Goal: Information Seeking & Learning: Learn about a topic

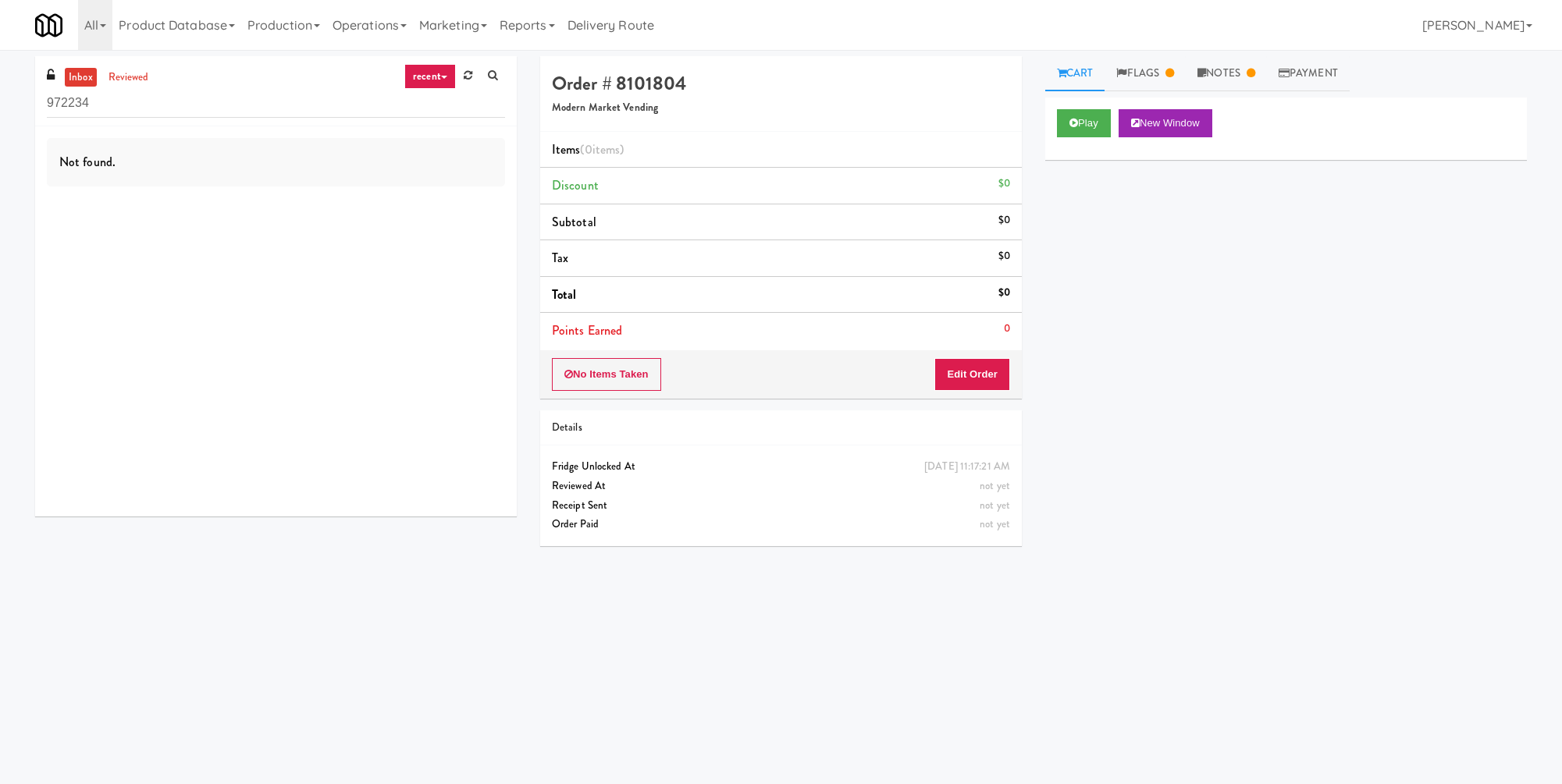
click at [1102, 102] on div "Play New Window" at bounding box center [1286, 129] width 482 height 62
click at [1097, 112] on button "Play" at bounding box center [1084, 123] width 53 height 28
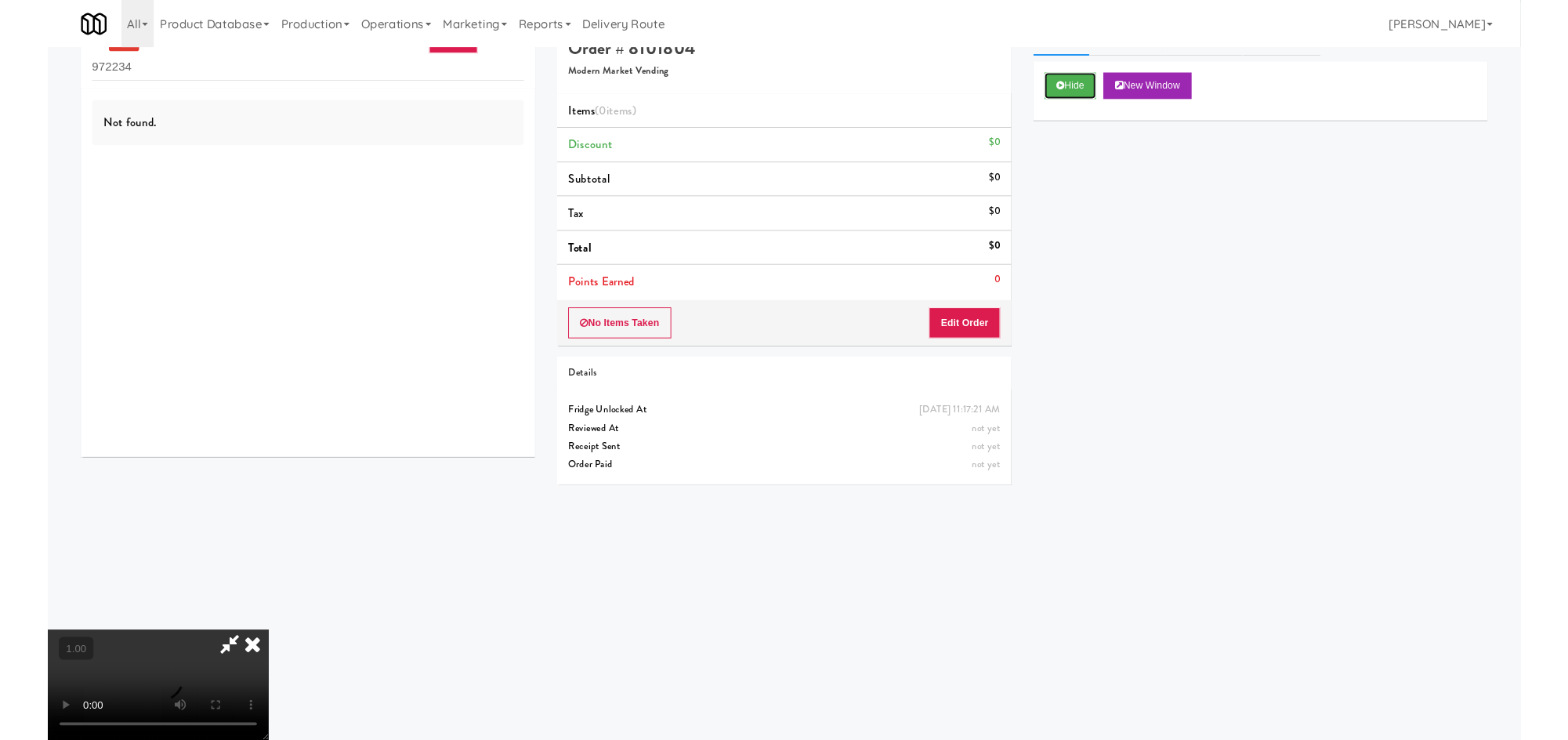
scroll to position [51, 0]
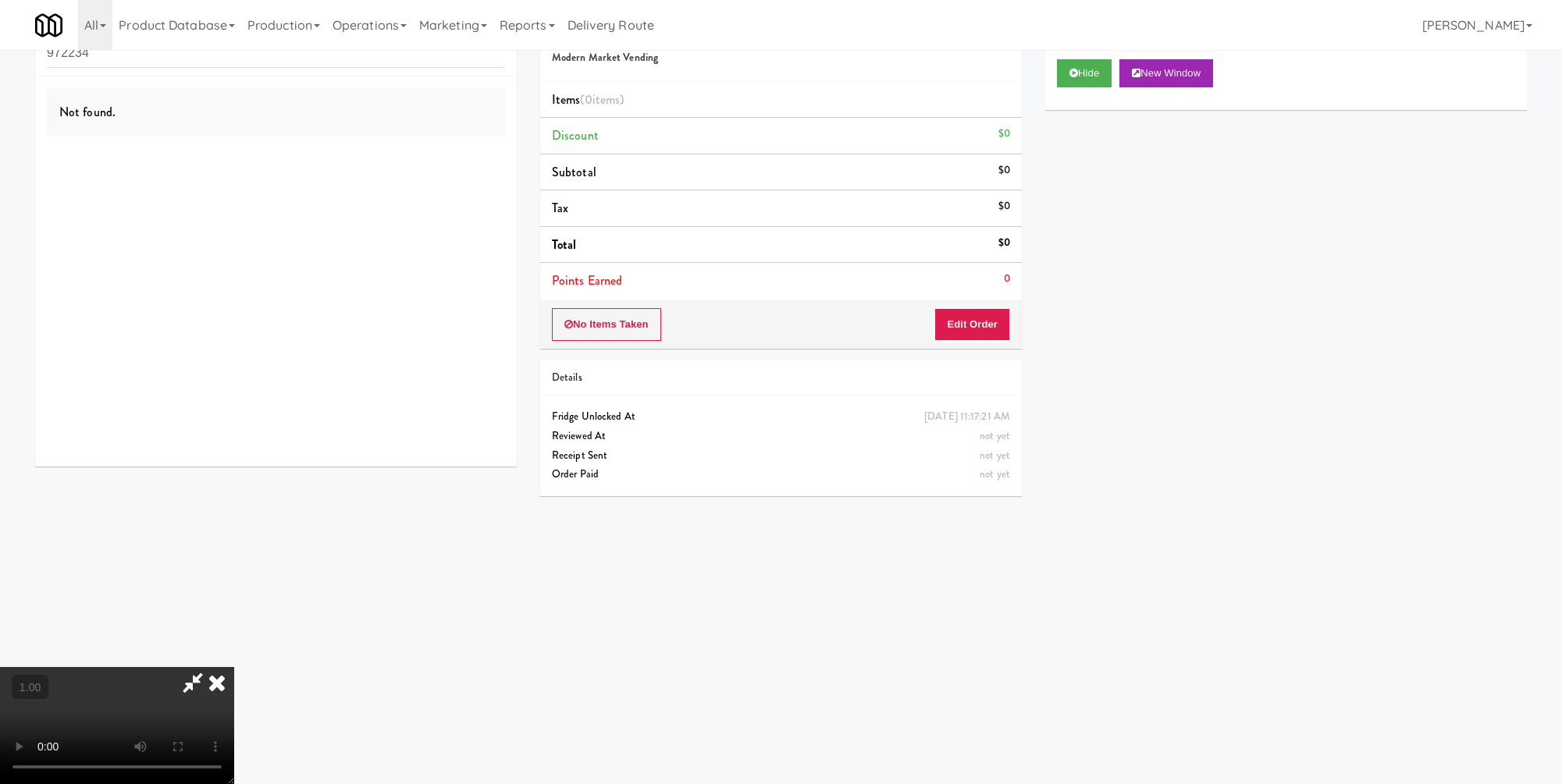
click at [234, 667] on video at bounding box center [117, 726] width 234 height 117
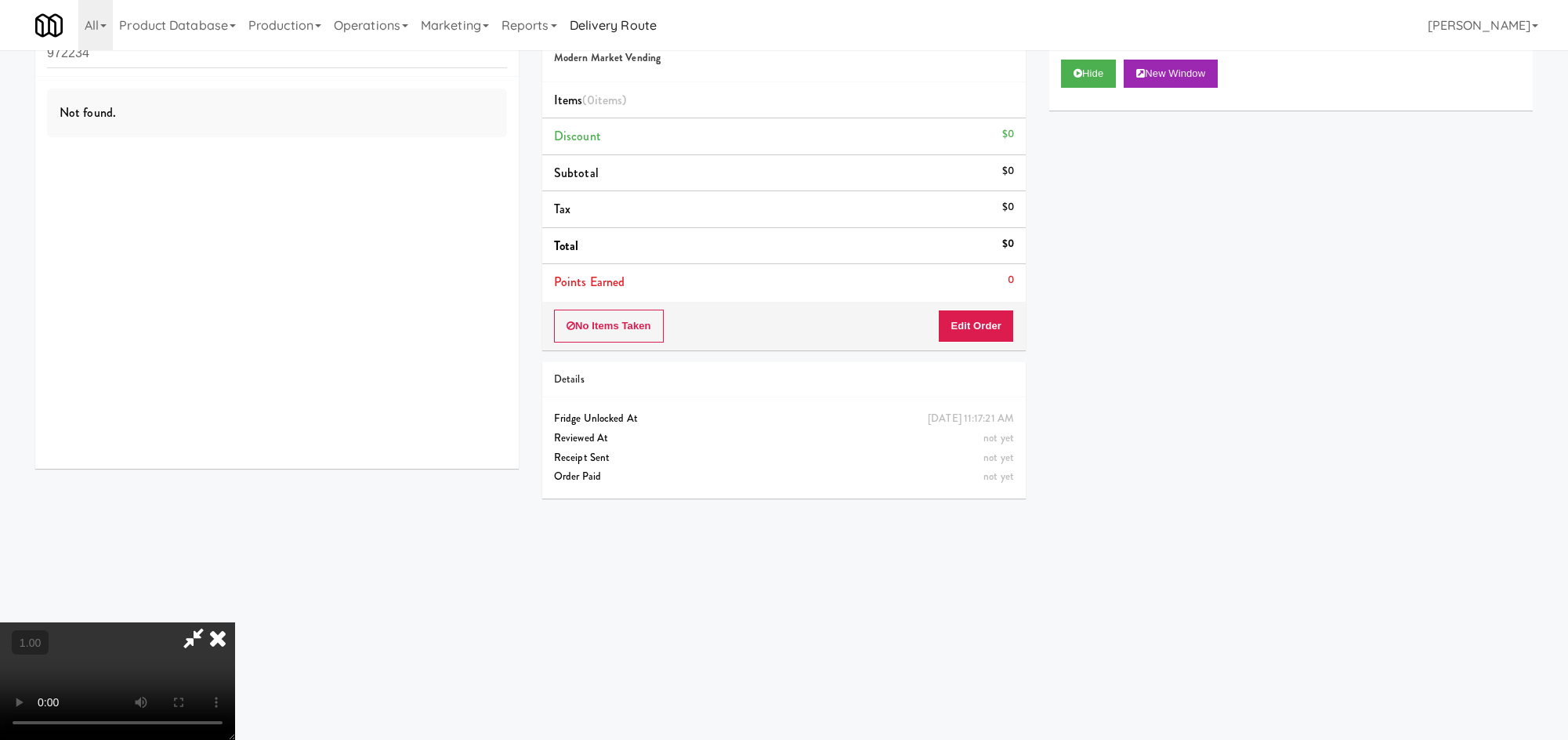
scroll to position [0, 0]
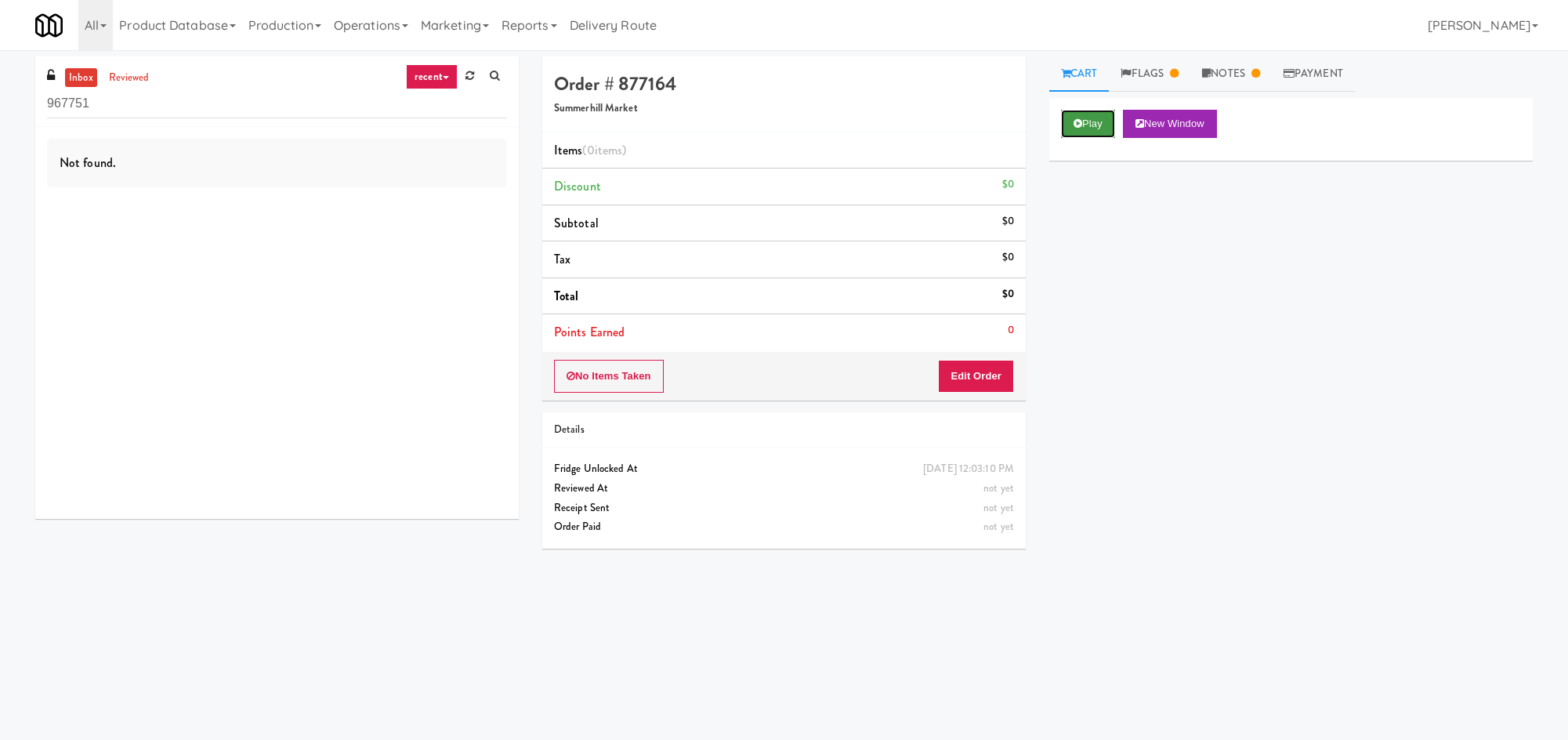
click at [1088, 118] on button "Play" at bounding box center [1088, 123] width 54 height 28
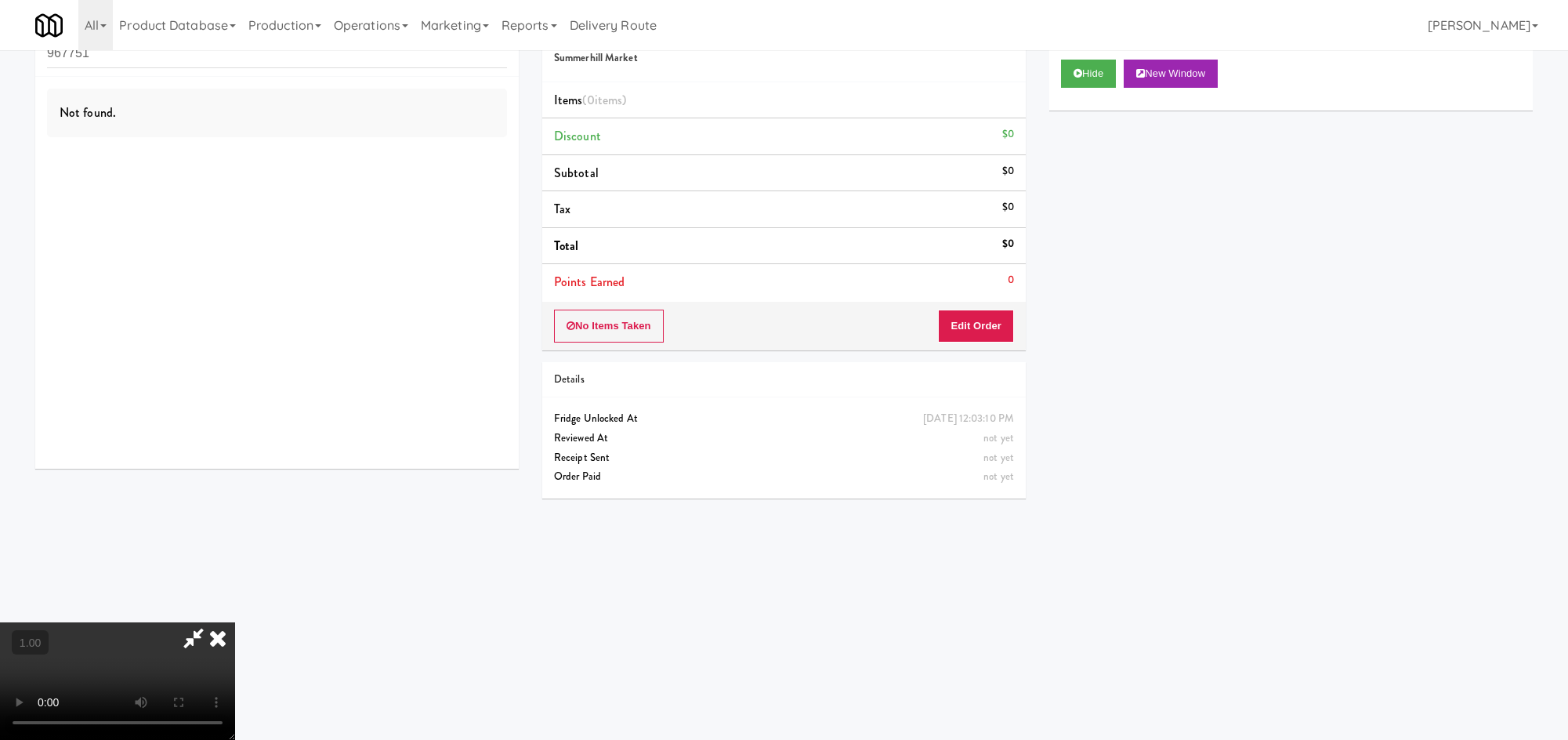
click at [1177, 274] on div "Hide New Window Primary Flag Clear Flag if unable to determine what was taken o…" at bounding box center [1291, 342] width 484 height 588
click at [212, 623] on icon at bounding box center [194, 639] width 36 height 32
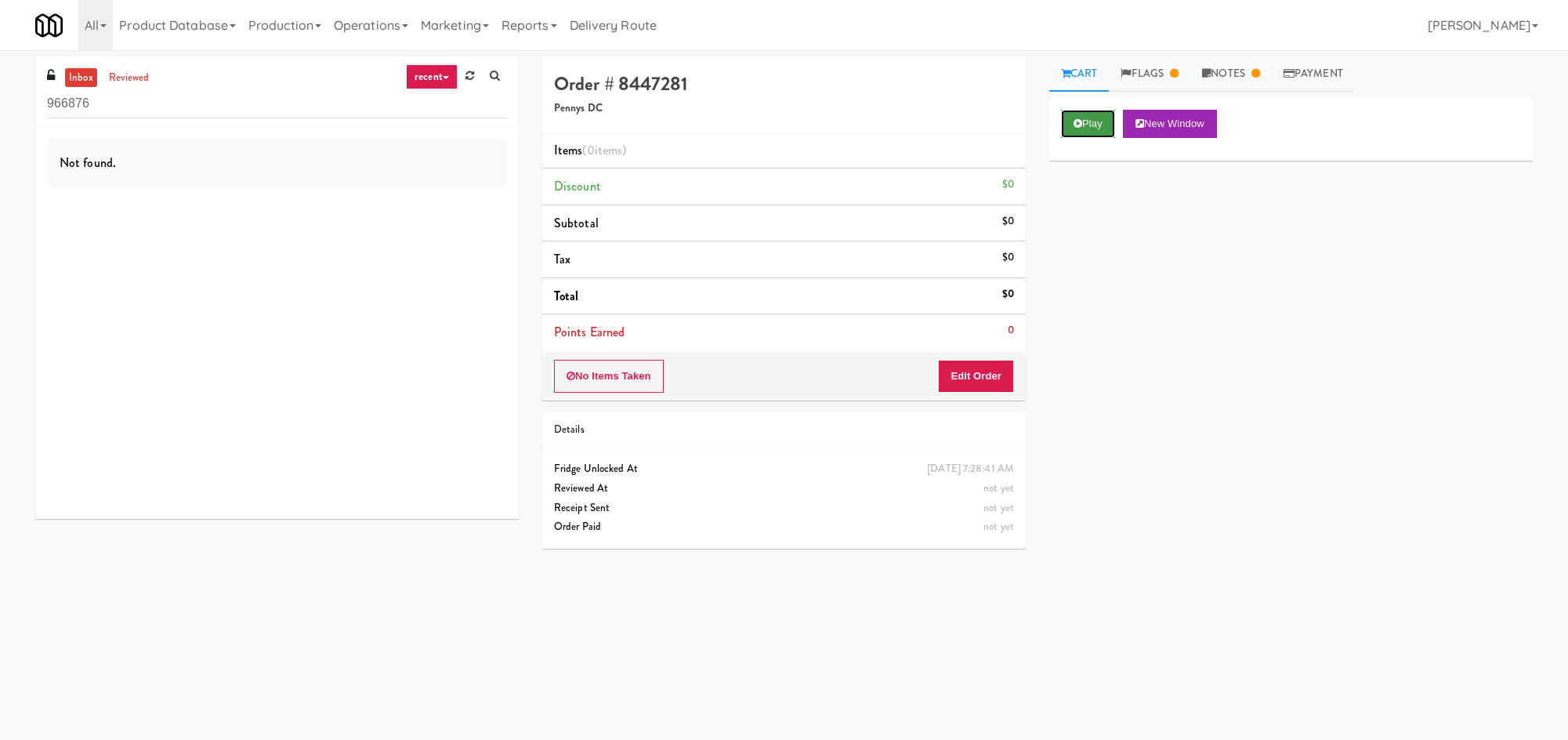
click at [1105, 127] on button "Play" at bounding box center [1088, 123] width 54 height 28
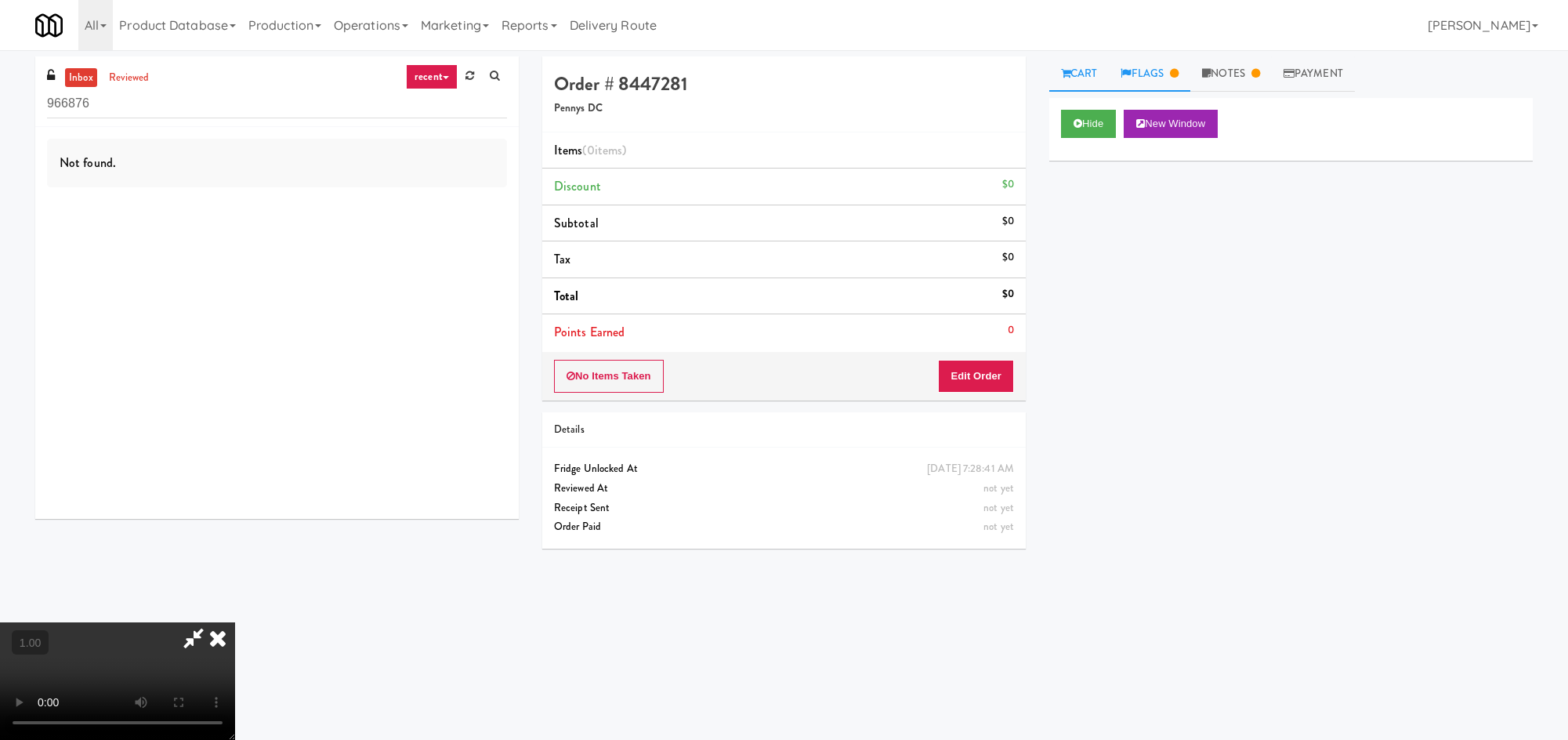
click at [1169, 78] on link "Flags" at bounding box center [1150, 74] width 81 height 36
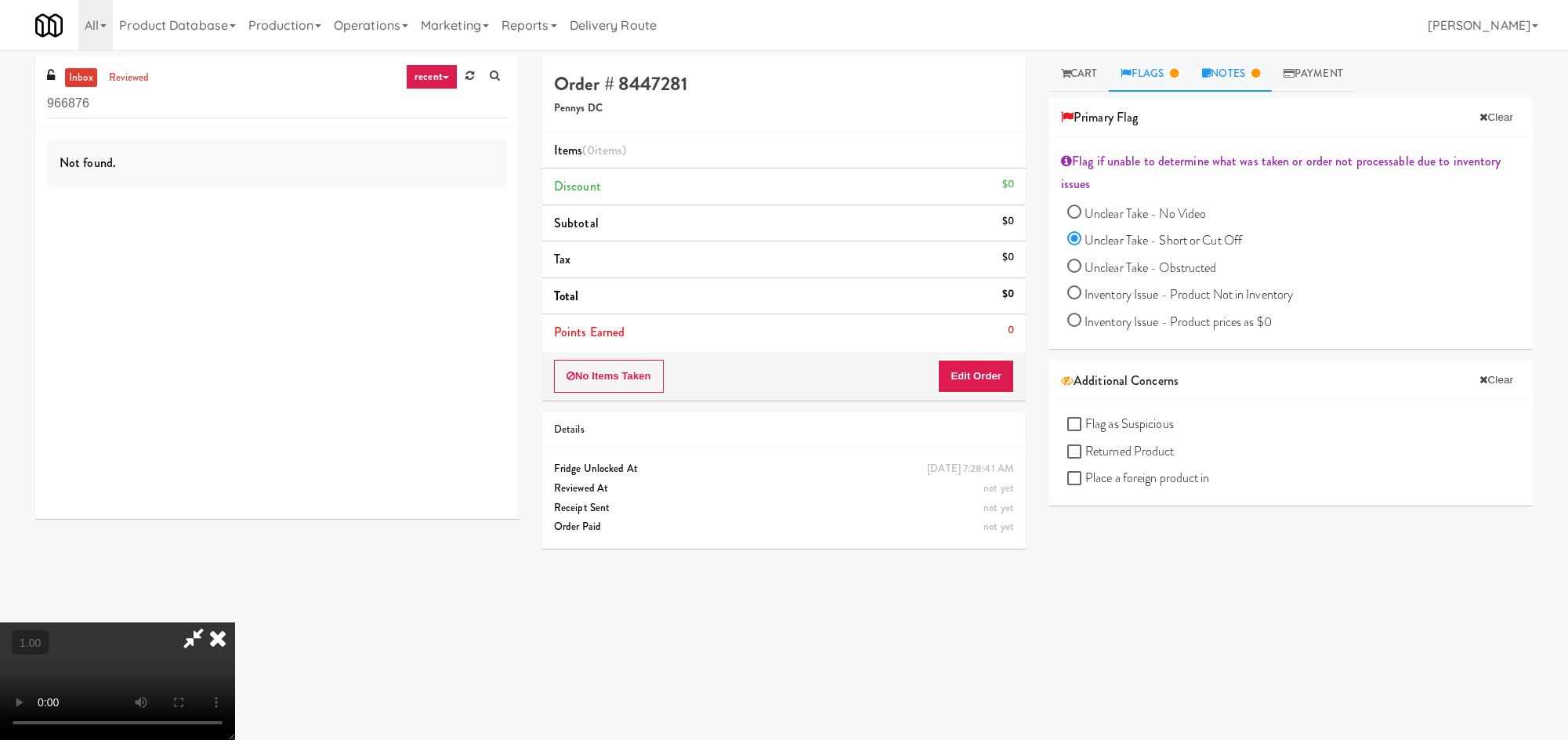
click at [1268, 82] on link "Notes" at bounding box center [1231, 74] width 81 height 36
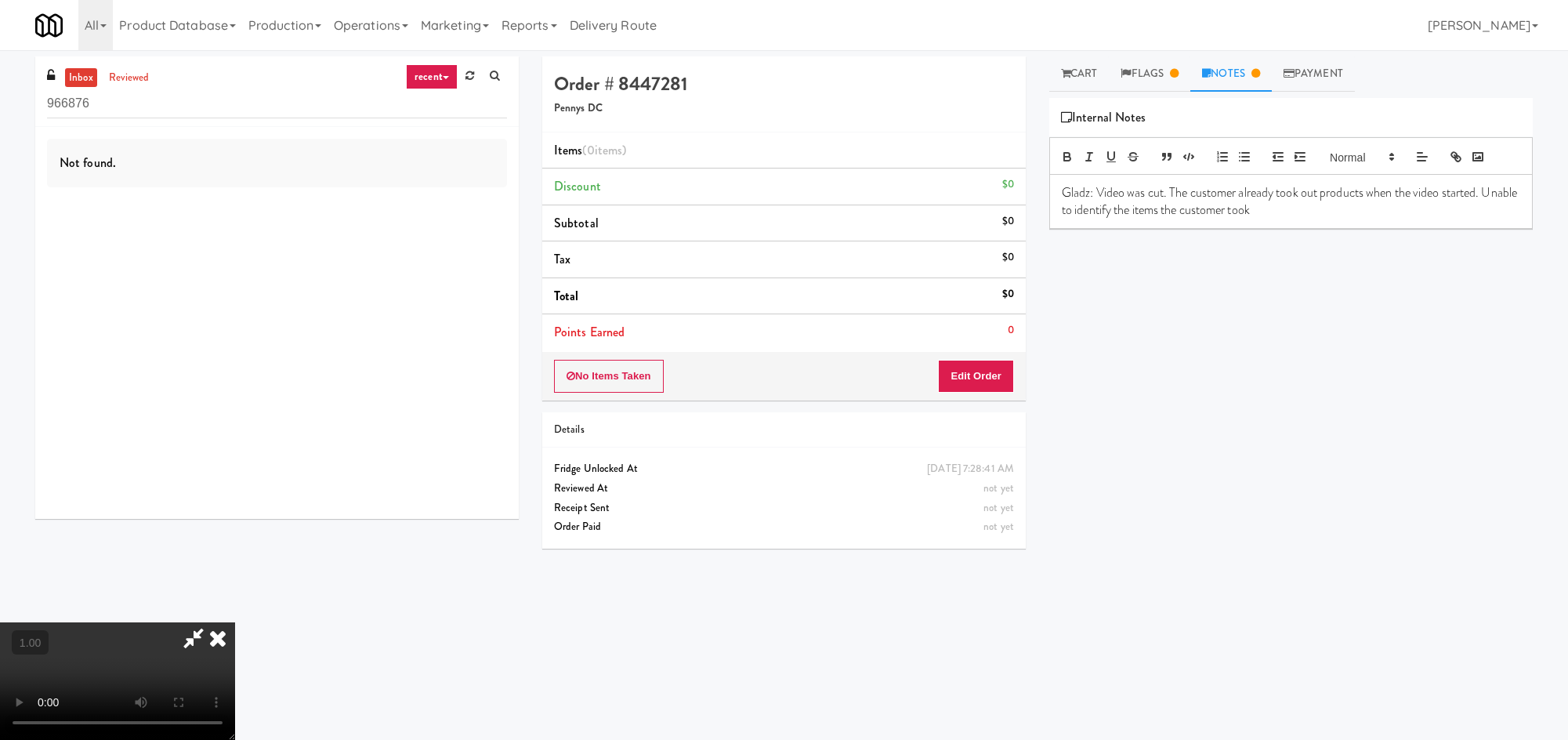
click at [212, 623] on icon at bounding box center [194, 639] width 36 height 32
click at [1168, 63] on link "Flags" at bounding box center [1150, 74] width 81 height 36
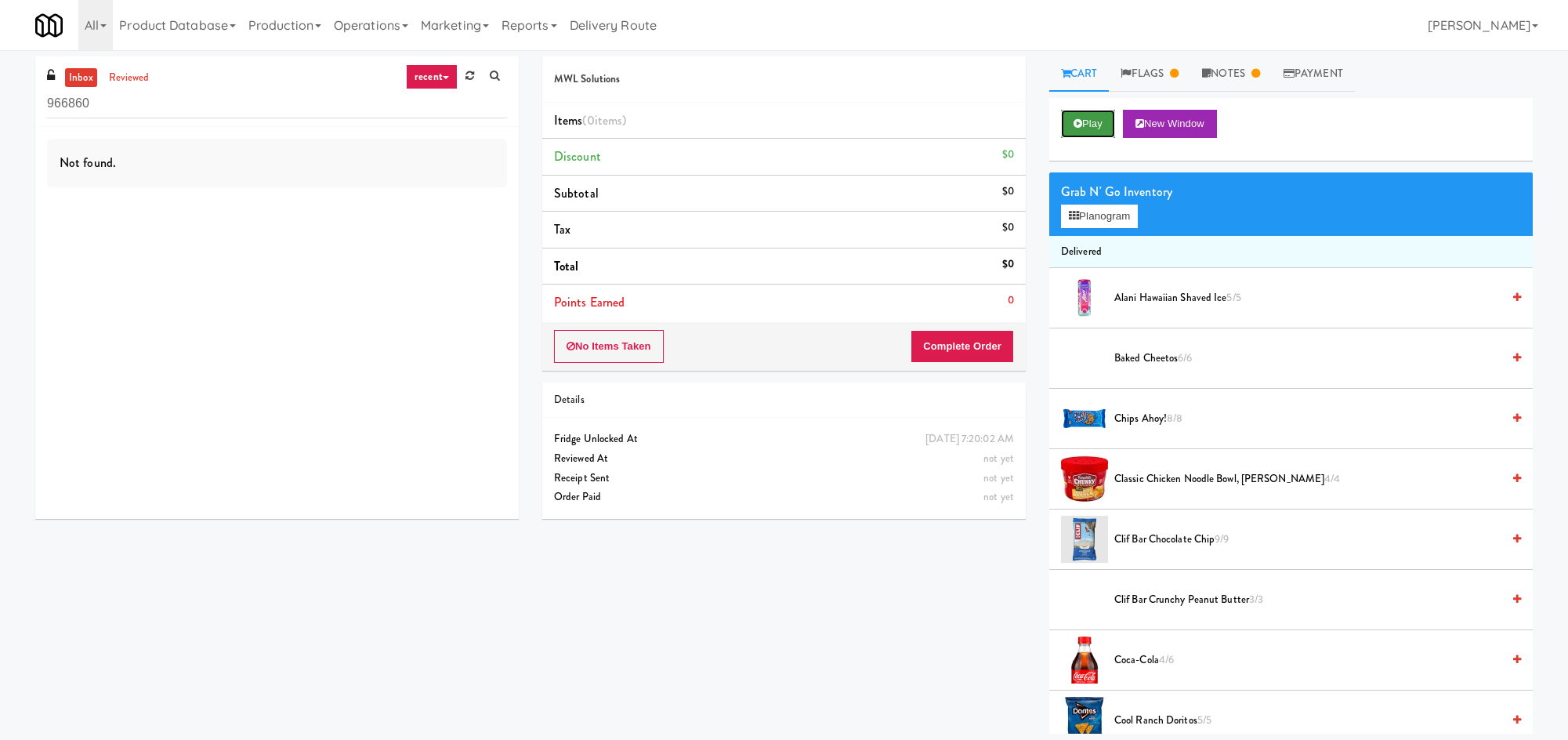
click at [1087, 114] on button "Play" at bounding box center [1088, 123] width 54 height 28
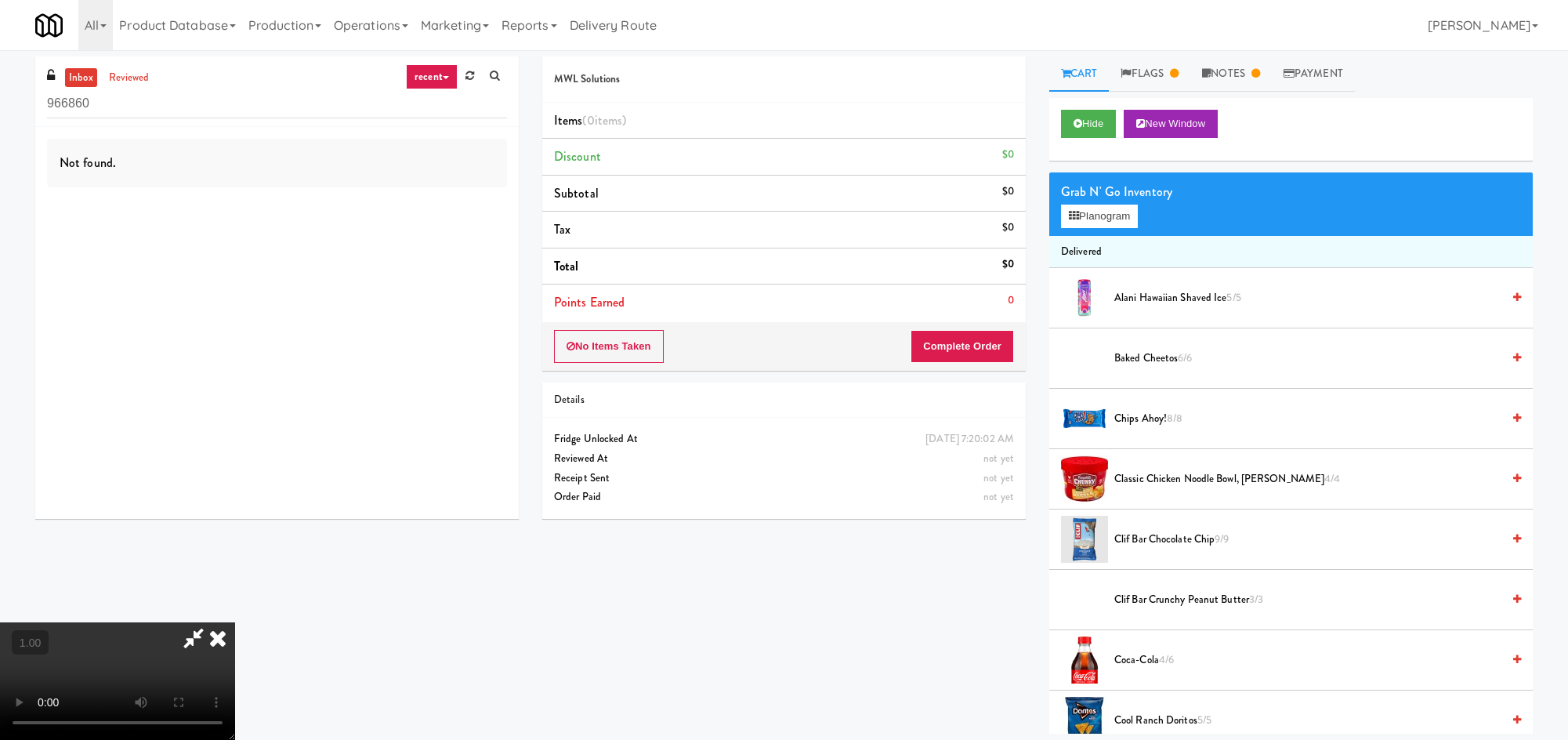
click at [235, 623] on icon at bounding box center [217, 639] width 35 height 32
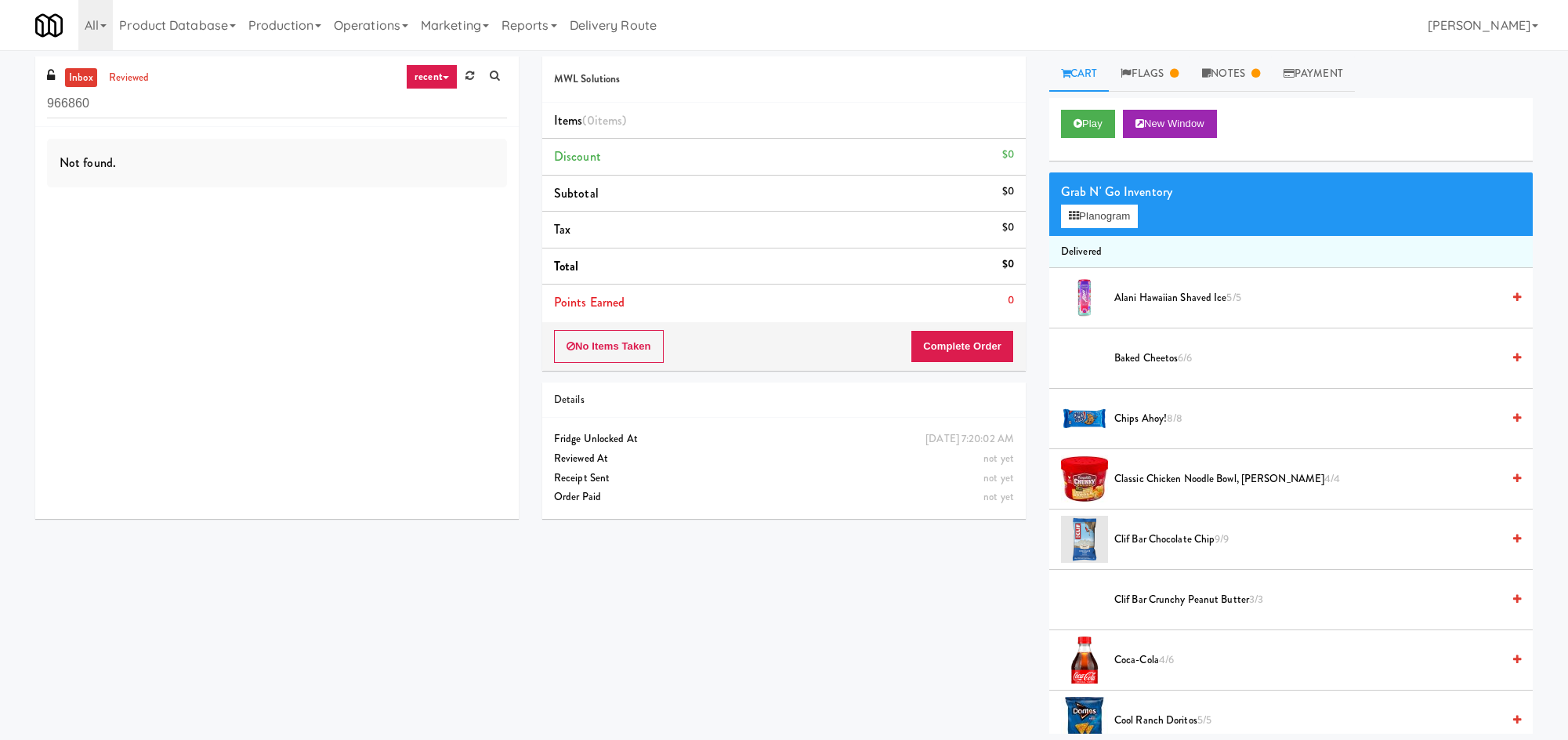
drag, startPoint x: 567, startPoint y: 626, endPoint x: 565, endPoint y: 609, distance: 17.1
click at [566, 623] on div "MWL Solutions Items (0 items ) Discount $0 Subtotal $0 Tax $0 Total $0 Points E…" at bounding box center [1037, 395] width 1014 height 677
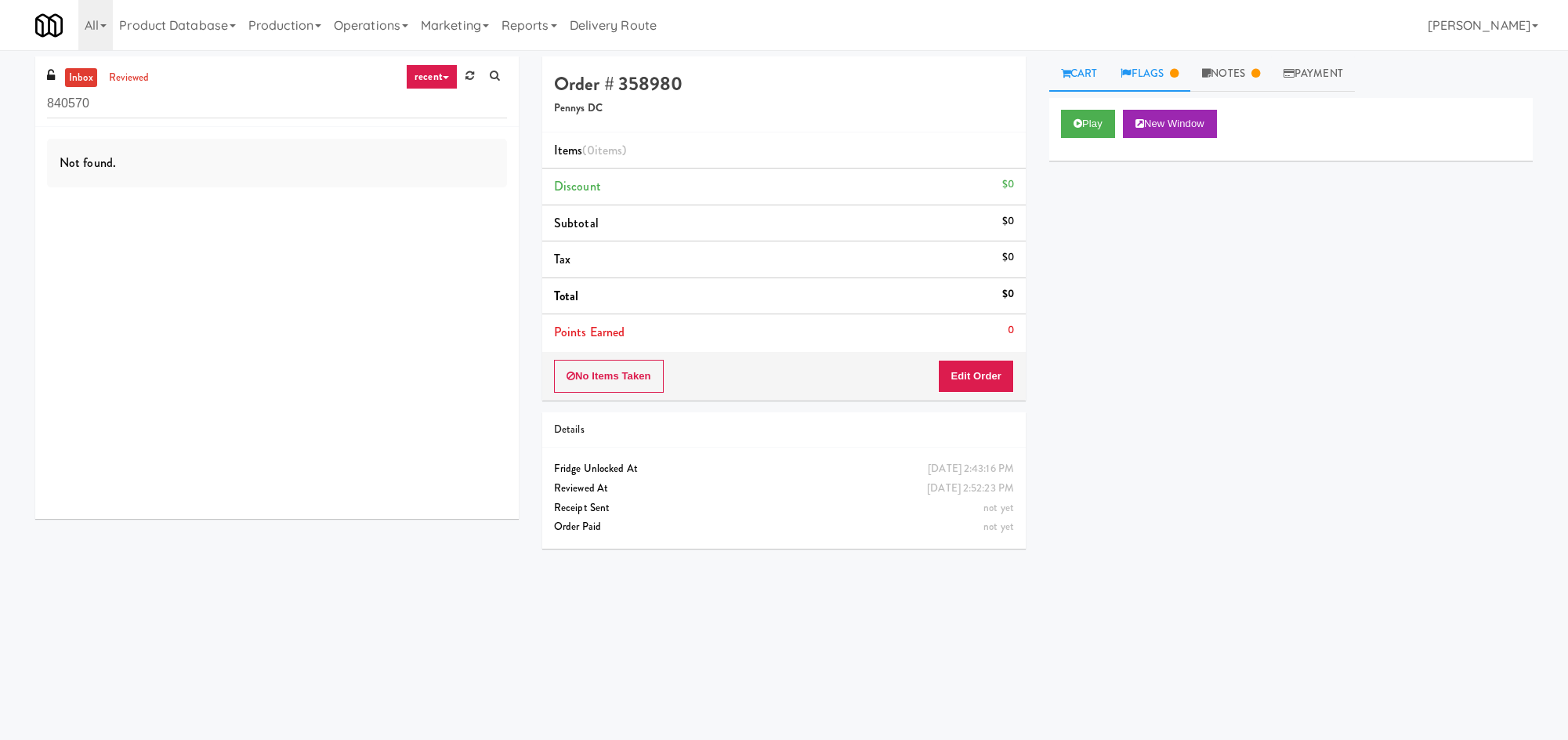
click at [1141, 70] on link "Flags" at bounding box center [1150, 74] width 81 height 36
